Goal: Task Accomplishment & Management: Manage account settings

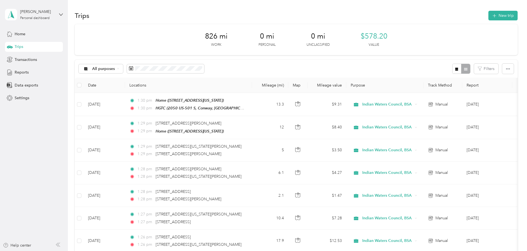
click at [492, 17] on span "button" at bounding box center [494, 15] width 4 height 5
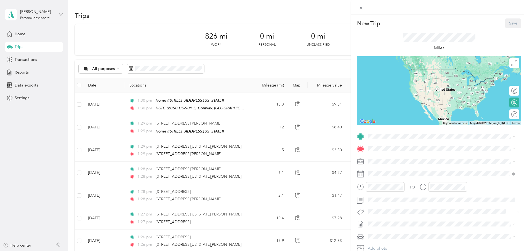
click at [385, 162] on span "[STREET_ADDRESS][US_STATE]" at bounding box center [405, 164] width 55 height 5
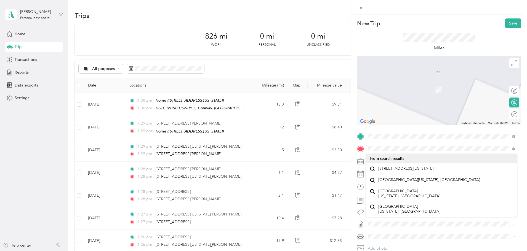
click at [403, 171] on span "[STREET_ADDRESS][US_STATE]" at bounding box center [405, 168] width 55 height 5
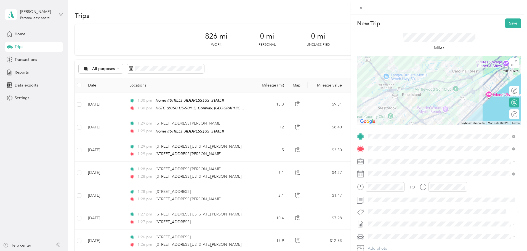
click at [391, 178] on span at bounding box center [443, 174] width 155 height 9
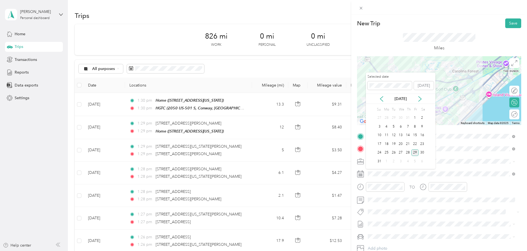
click at [409, 153] on div "28" at bounding box center [407, 153] width 7 height 7
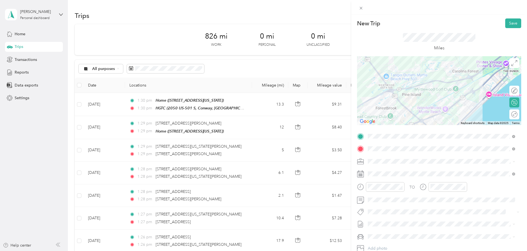
click at [512, 22] on button "Save" at bounding box center [513, 23] width 16 height 10
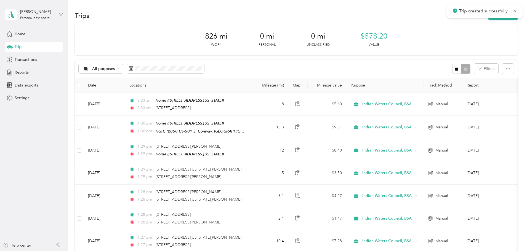
click at [488, 19] on button "New trip" at bounding box center [502, 16] width 29 height 10
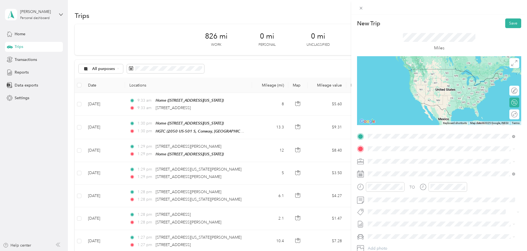
click at [401, 156] on span "[STREET_ADDRESS][US_STATE]" at bounding box center [405, 156] width 55 height 5
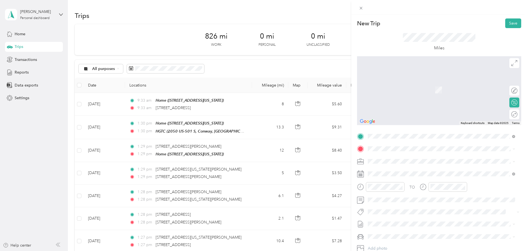
click at [418, 146] on span at bounding box center [443, 149] width 155 height 9
click at [403, 171] on span "[STREET_ADDRESS][US_STATE]" at bounding box center [405, 168] width 55 height 5
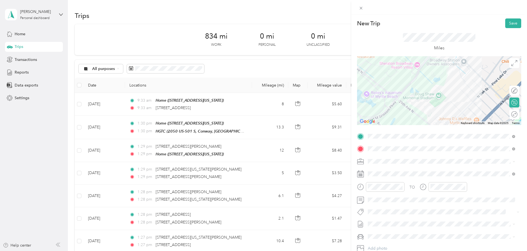
click at [507, 25] on button "Save" at bounding box center [513, 23] width 16 height 10
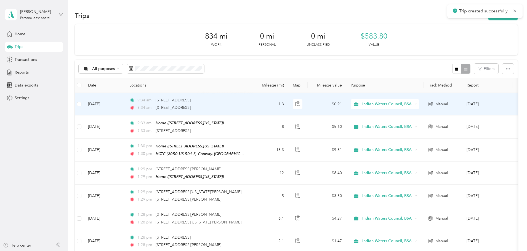
click at [125, 103] on td "[DATE]" at bounding box center [104, 104] width 41 height 23
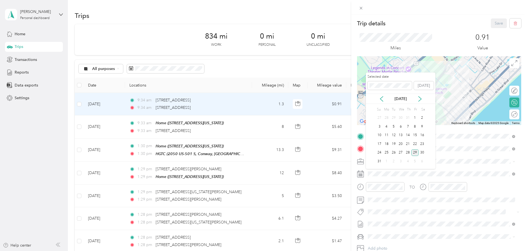
click at [406, 152] on div "28" at bounding box center [407, 153] width 7 height 7
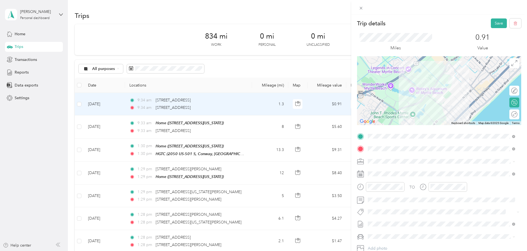
click at [497, 25] on button "Save" at bounding box center [499, 23] width 16 height 10
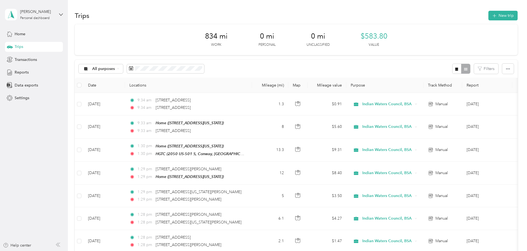
click at [466, 21] on div "Trips New trip" at bounding box center [296, 16] width 443 height 12
click at [488, 16] on button "New trip" at bounding box center [502, 16] width 29 height 10
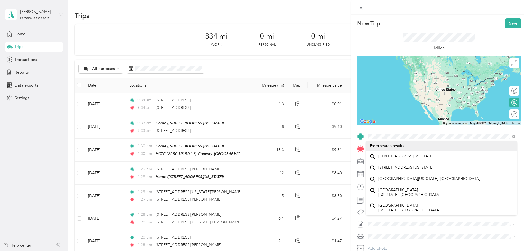
click at [384, 159] on span "[STREET_ADDRESS][US_STATE]" at bounding box center [405, 156] width 55 height 5
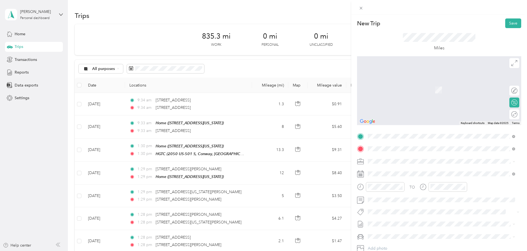
click at [400, 168] on span "[STREET_ADDRESS][US_STATE]" at bounding box center [405, 168] width 55 height 5
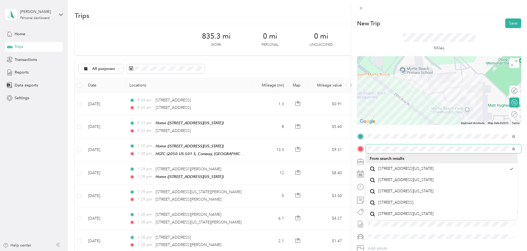
click at [360, 148] on div at bounding box center [439, 149] width 164 height 9
click at [508, 25] on button "Save" at bounding box center [513, 23] width 16 height 10
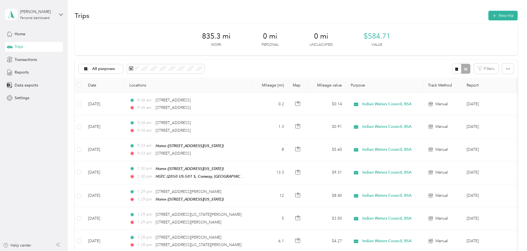
click at [491, 16] on icon "button" at bounding box center [494, 16] width 6 height 6
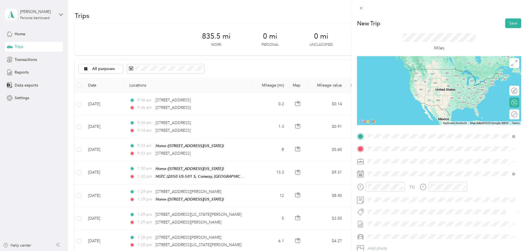
click at [387, 157] on span "[STREET_ADDRESS][US_STATE]" at bounding box center [405, 156] width 55 height 5
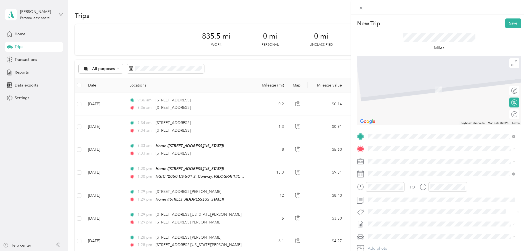
click at [398, 145] on span at bounding box center [443, 149] width 155 height 9
click at [394, 171] on span "[STREET_ADDRESS][US_STATE]" at bounding box center [405, 168] width 55 height 5
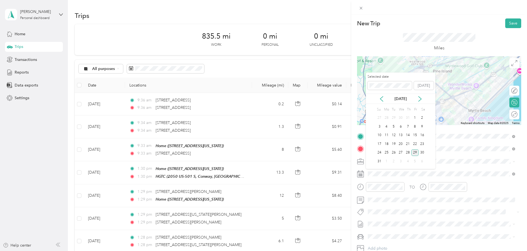
click at [408, 154] on div "28" at bounding box center [407, 153] width 7 height 7
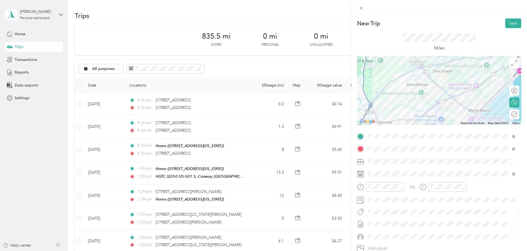
click at [506, 22] on button "Save" at bounding box center [513, 23] width 16 height 10
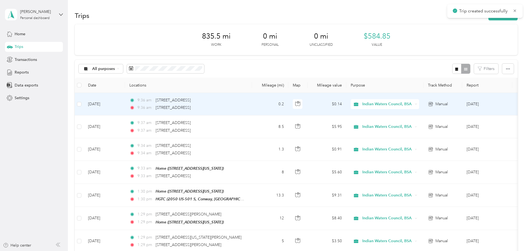
click at [125, 103] on td "[DATE]" at bounding box center [104, 104] width 41 height 23
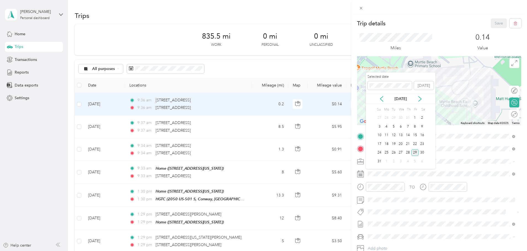
click at [409, 152] on div "28" at bounding box center [407, 153] width 7 height 7
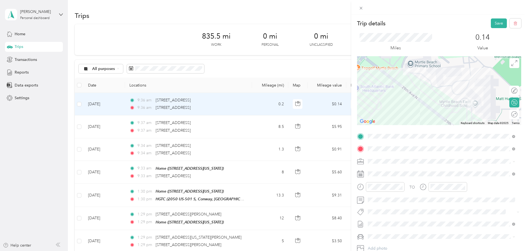
click at [497, 25] on button "Save" at bounding box center [499, 23] width 16 height 10
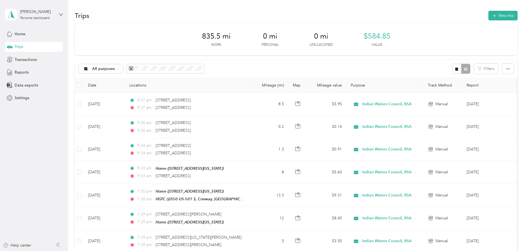
click at [488, 18] on button "New trip" at bounding box center [502, 16] width 29 height 10
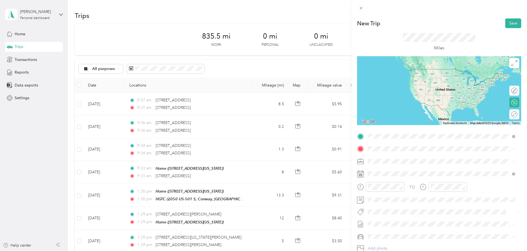
click at [396, 156] on span "[STREET_ADDRESS][US_STATE]" at bounding box center [405, 156] width 55 height 5
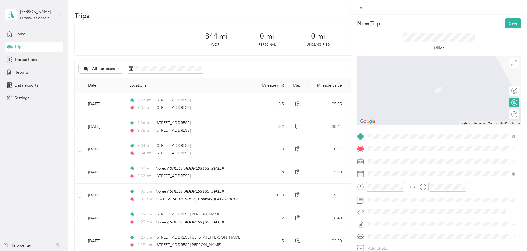
click at [352, 142] on form "New Trip Save This trip cannot be edited because it is either under review, app…" at bounding box center [439, 141] width 176 height 247
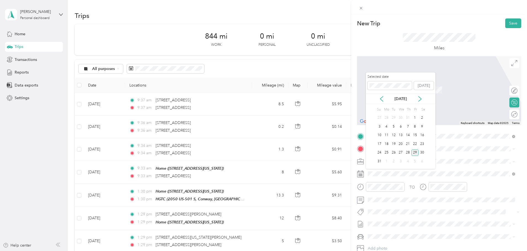
click at [408, 151] on div "28" at bounding box center [407, 153] width 7 height 7
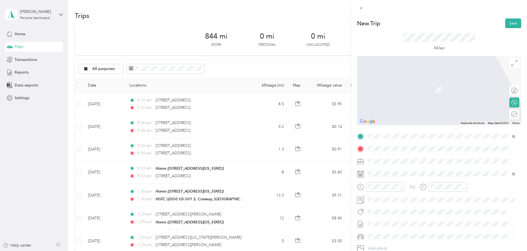
click at [390, 170] on span "[STREET_ADDRESS][US_STATE][US_STATE]" at bounding box center [415, 167] width 75 height 5
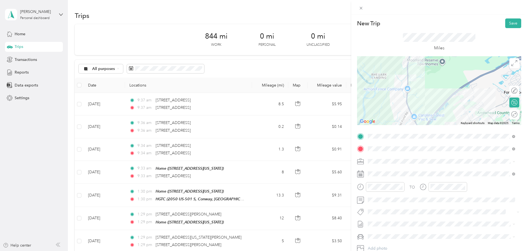
click at [508, 25] on button "Save" at bounding box center [513, 23] width 16 height 10
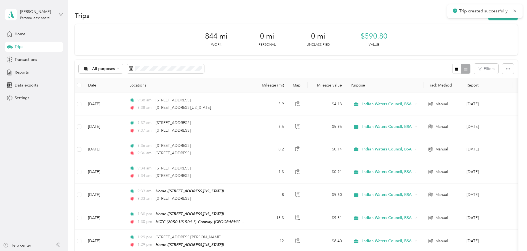
click at [488, 19] on button "New trip" at bounding box center [502, 16] width 29 height 10
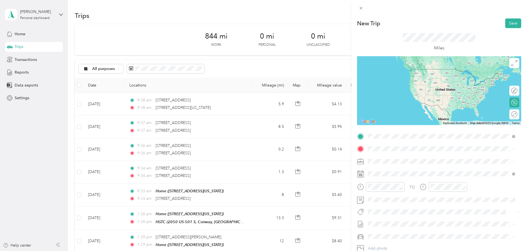
click at [397, 156] on span "[STREET_ADDRESS][US_STATE][US_STATE]" at bounding box center [415, 156] width 75 height 5
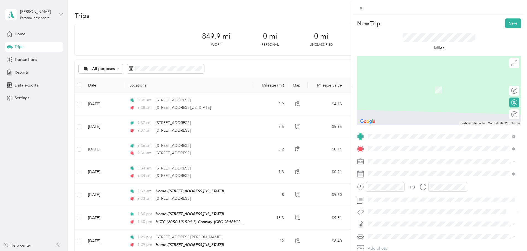
click at [394, 171] on span "[STREET_ADDRESS][US_STATE]" at bounding box center [405, 168] width 55 height 5
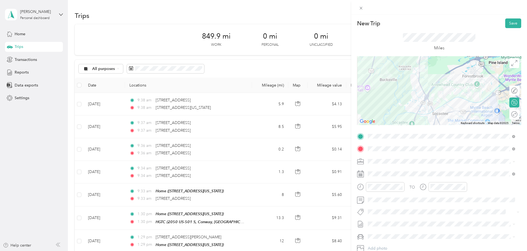
click at [505, 23] on button "Save" at bounding box center [513, 23] width 16 height 10
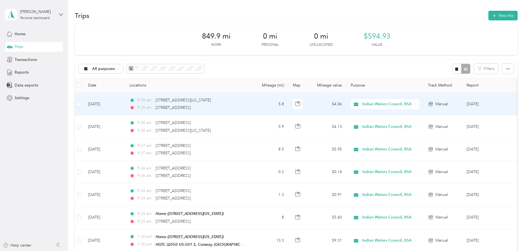
click at [125, 103] on td "[DATE]" at bounding box center [104, 104] width 41 height 23
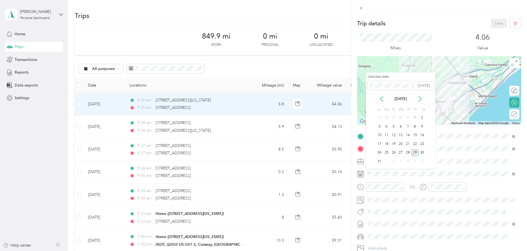
click at [408, 152] on div "28" at bounding box center [407, 153] width 7 height 7
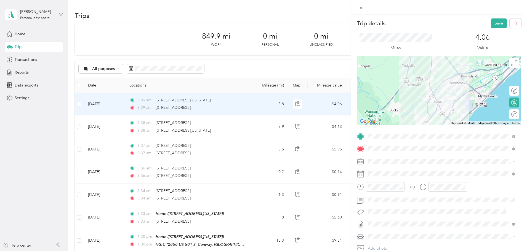
click at [497, 24] on button "Save" at bounding box center [499, 23] width 16 height 10
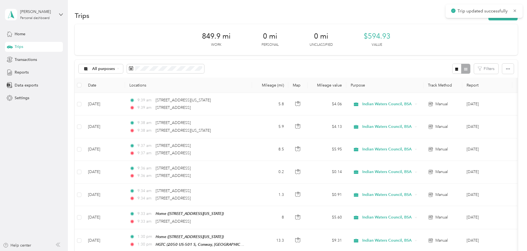
click at [488, 19] on button "New trip" at bounding box center [502, 16] width 29 height 10
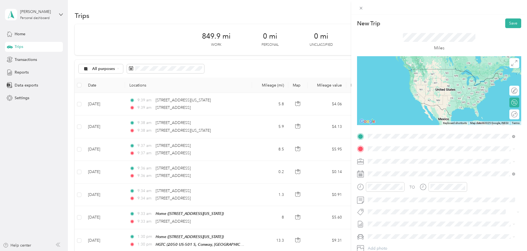
click at [399, 159] on span "[STREET_ADDRESS][US_STATE]" at bounding box center [405, 156] width 55 height 5
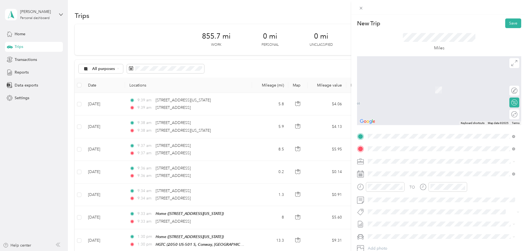
click at [407, 170] on span "[STREET_ADDRESS][US_STATE]" at bounding box center [405, 168] width 55 height 5
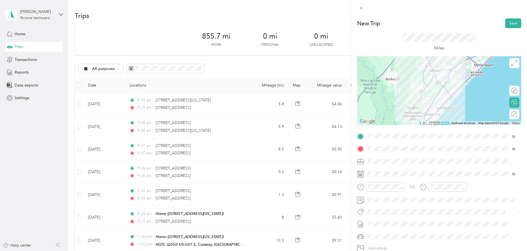
click at [394, 178] on span at bounding box center [443, 174] width 155 height 9
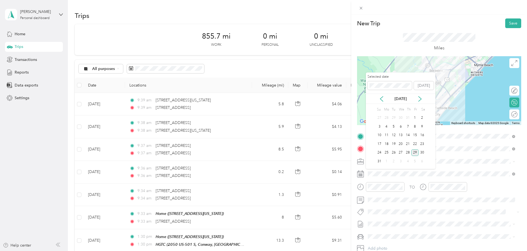
click at [406, 150] on div "28" at bounding box center [407, 153] width 7 height 7
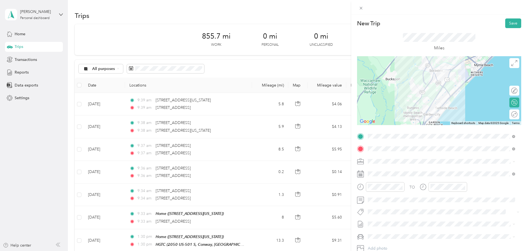
click at [512, 23] on button "Save" at bounding box center [513, 23] width 16 height 10
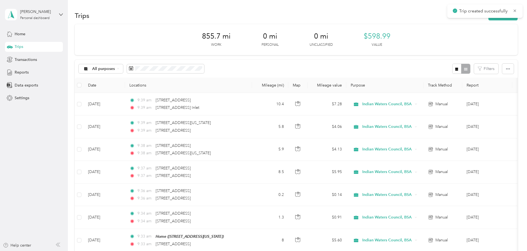
click at [488, 19] on button "New trip" at bounding box center [502, 16] width 29 height 10
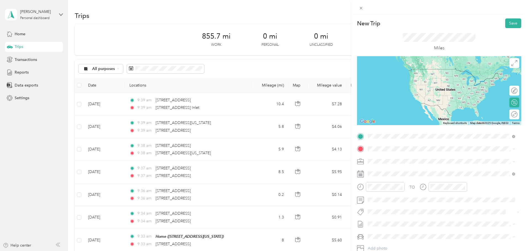
click at [400, 159] on span "[STREET_ADDRESS][US_STATE]" at bounding box center [405, 156] width 55 height 5
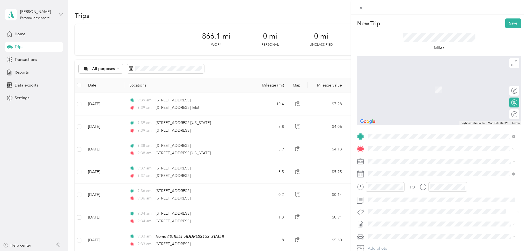
click at [401, 169] on span "[STREET_ADDRESS][US_STATE]" at bounding box center [405, 168] width 55 height 5
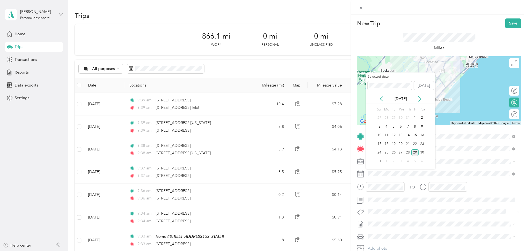
click at [405, 152] on div "28" at bounding box center [407, 153] width 7 height 7
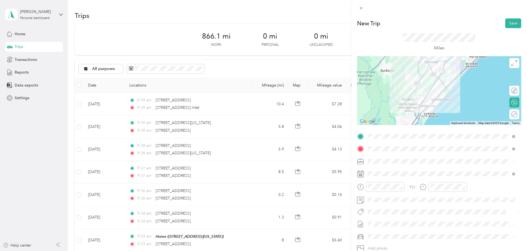
click at [509, 26] on button "Save" at bounding box center [513, 23] width 16 height 10
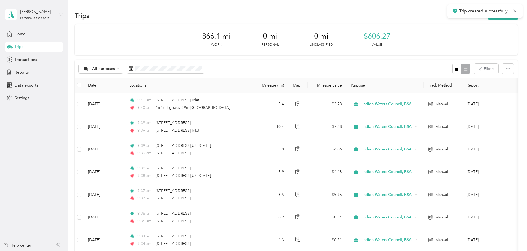
click at [488, 19] on button "New trip" at bounding box center [502, 16] width 29 height 10
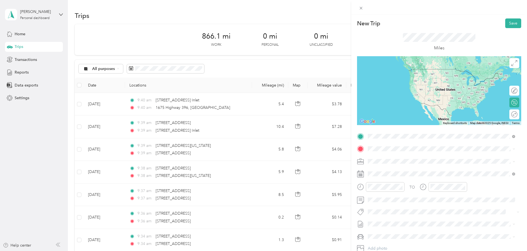
click at [393, 157] on span "[STREET_ADDRESS][US_STATE]" at bounding box center [405, 156] width 55 height 5
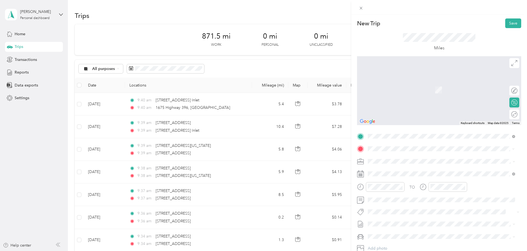
click at [400, 171] on span "[STREET_ADDRESS][PERSON_NAME][US_STATE]" at bounding box center [421, 168] width 86 height 5
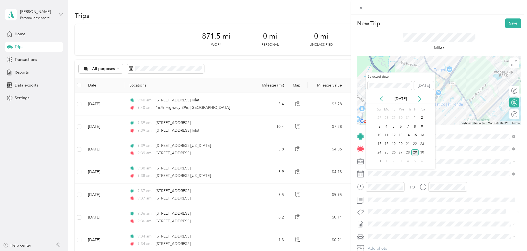
click at [408, 154] on div "28" at bounding box center [407, 153] width 7 height 7
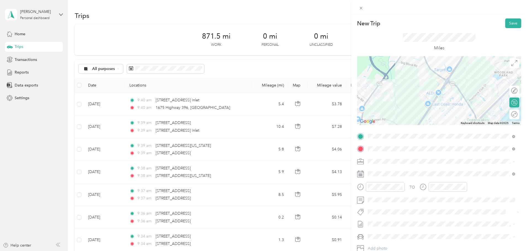
click at [509, 25] on button "Save" at bounding box center [513, 23] width 16 height 10
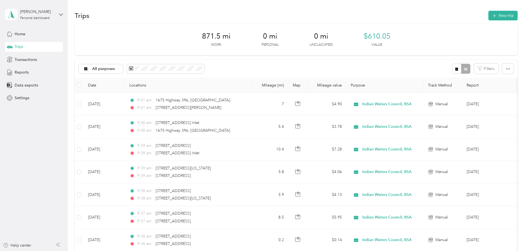
click at [488, 15] on button "New trip" at bounding box center [502, 16] width 29 height 10
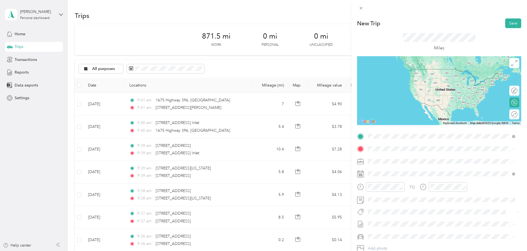
click at [402, 159] on span "[STREET_ADDRESS][PERSON_NAME][US_STATE]" at bounding box center [421, 156] width 86 height 5
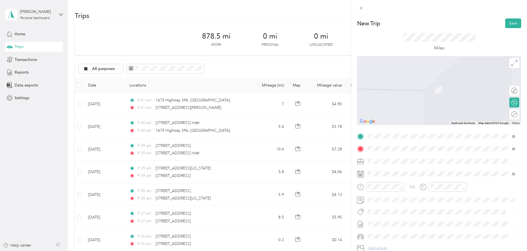
click at [409, 166] on div "[STREET_ADDRESS][PERSON_NAME][US_STATE]" at bounding box center [442, 169] width 144 height 7
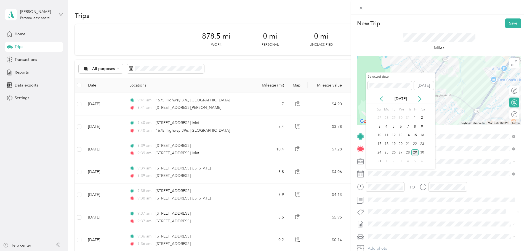
click at [407, 152] on div "28" at bounding box center [407, 153] width 7 height 7
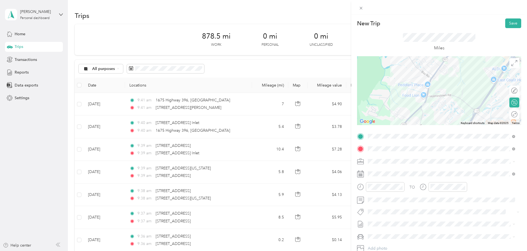
click at [513, 25] on button "Save" at bounding box center [513, 23] width 16 height 10
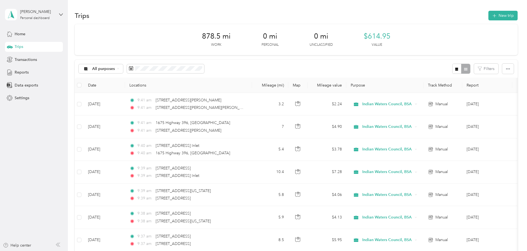
click at [488, 17] on button "New trip" at bounding box center [502, 16] width 29 height 10
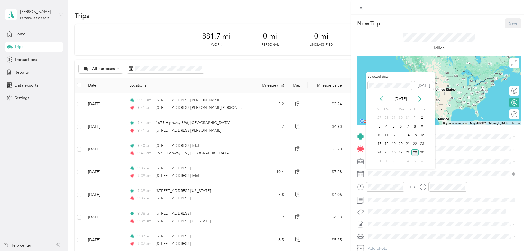
click at [406, 153] on div "28" at bounding box center [407, 153] width 7 height 7
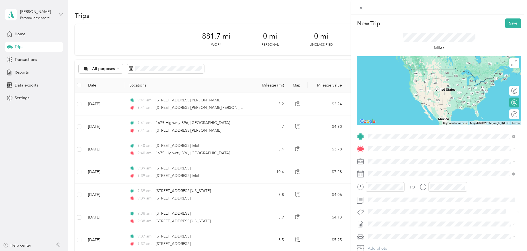
click at [391, 156] on span "[STREET_ADDRESS][PERSON_NAME][US_STATE]" at bounding box center [421, 156] width 86 height 5
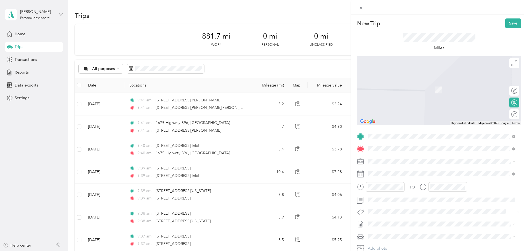
click at [390, 171] on span "[STREET_ADDRESS][PERSON_NAME][US_STATE]" at bounding box center [421, 168] width 86 height 5
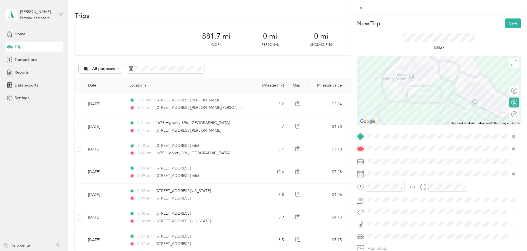
click at [511, 26] on button "Save" at bounding box center [513, 23] width 16 height 10
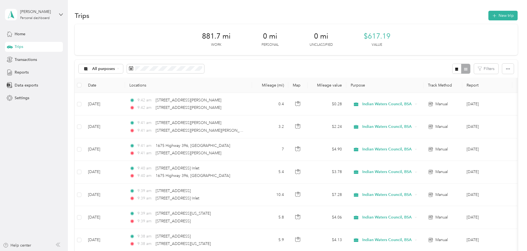
click at [488, 19] on button "New trip" at bounding box center [502, 16] width 29 height 10
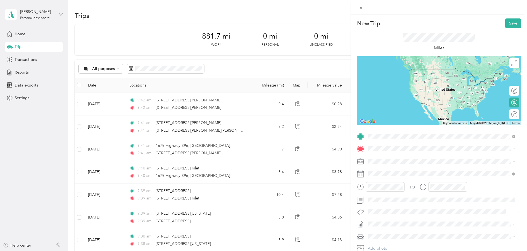
click at [387, 157] on span "[STREET_ADDRESS][PERSON_NAME][US_STATE]" at bounding box center [421, 156] width 86 height 5
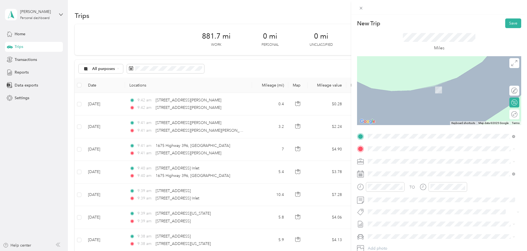
click at [389, 170] on strong "Home" at bounding box center [383, 170] width 11 height 5
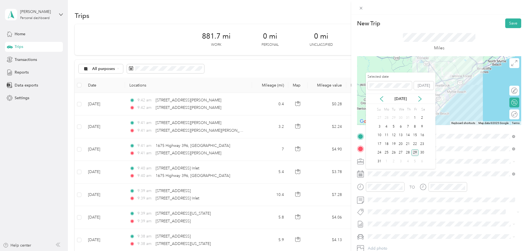
click at [410, 153] on div "28" at bounding box center [407, 153] width 7 height 7
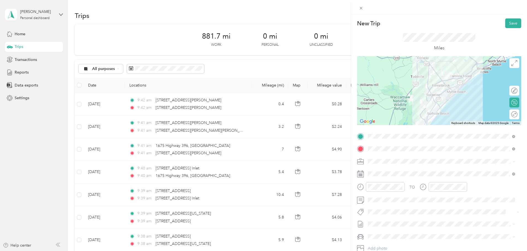
click at [508, 22] on button "Save" at bounding box center [513, 23] width 16 height 10
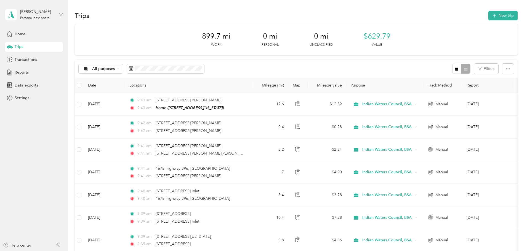
drag, startPoint x: 494, startPoint y: 54, endPoint x: 525, endPoint y: 32, distance: 38.0
